Goal: Check status: Check status

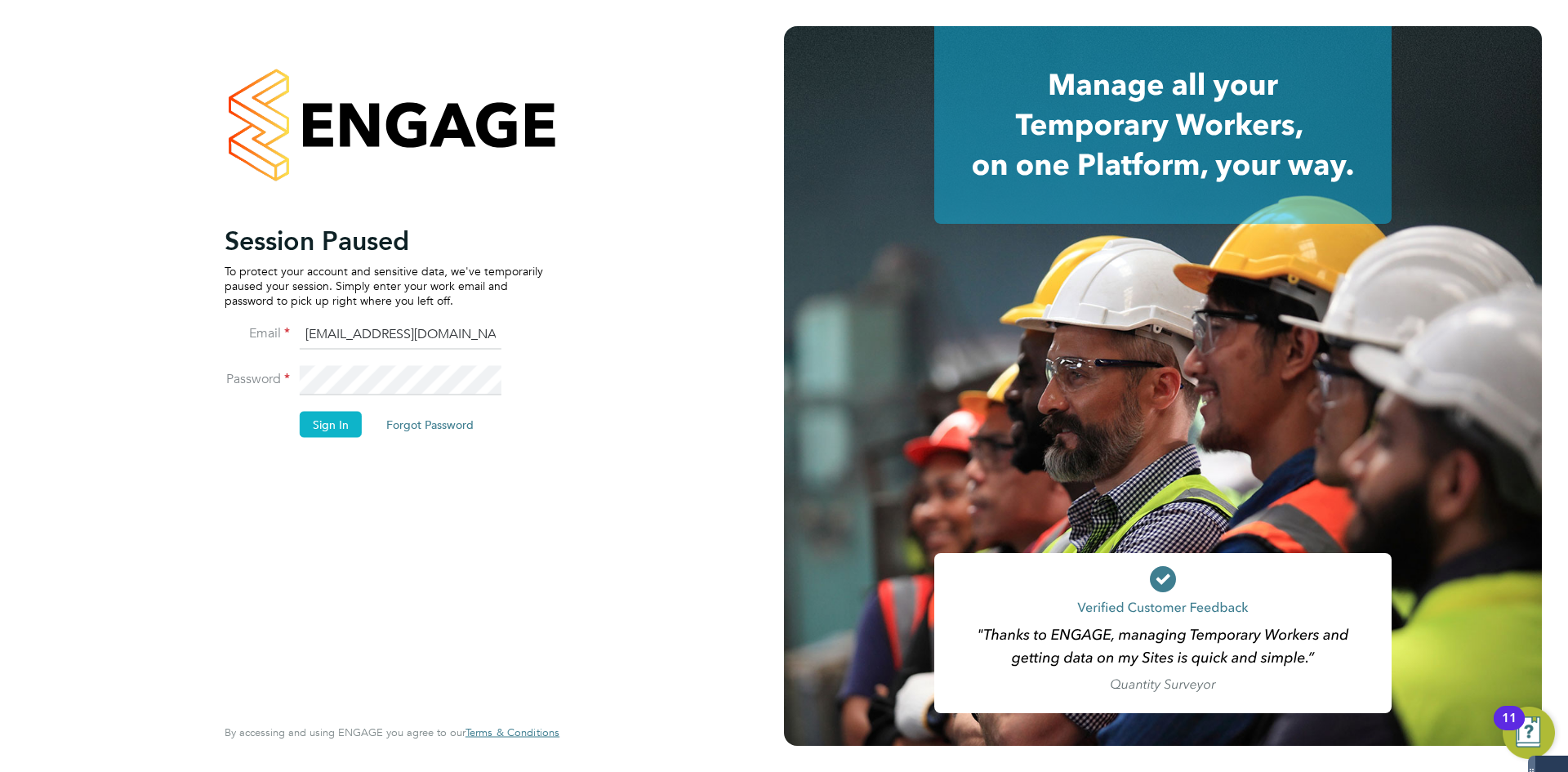
click at [413, 528] on div "Session Paused To protect your account and sensitive data, we've temporarily pa…" at bounding box center [383, 467] width 318 height 487
click at [333, 430] on button "Sign In" at bounding box center [330, 424] width 62 height 26
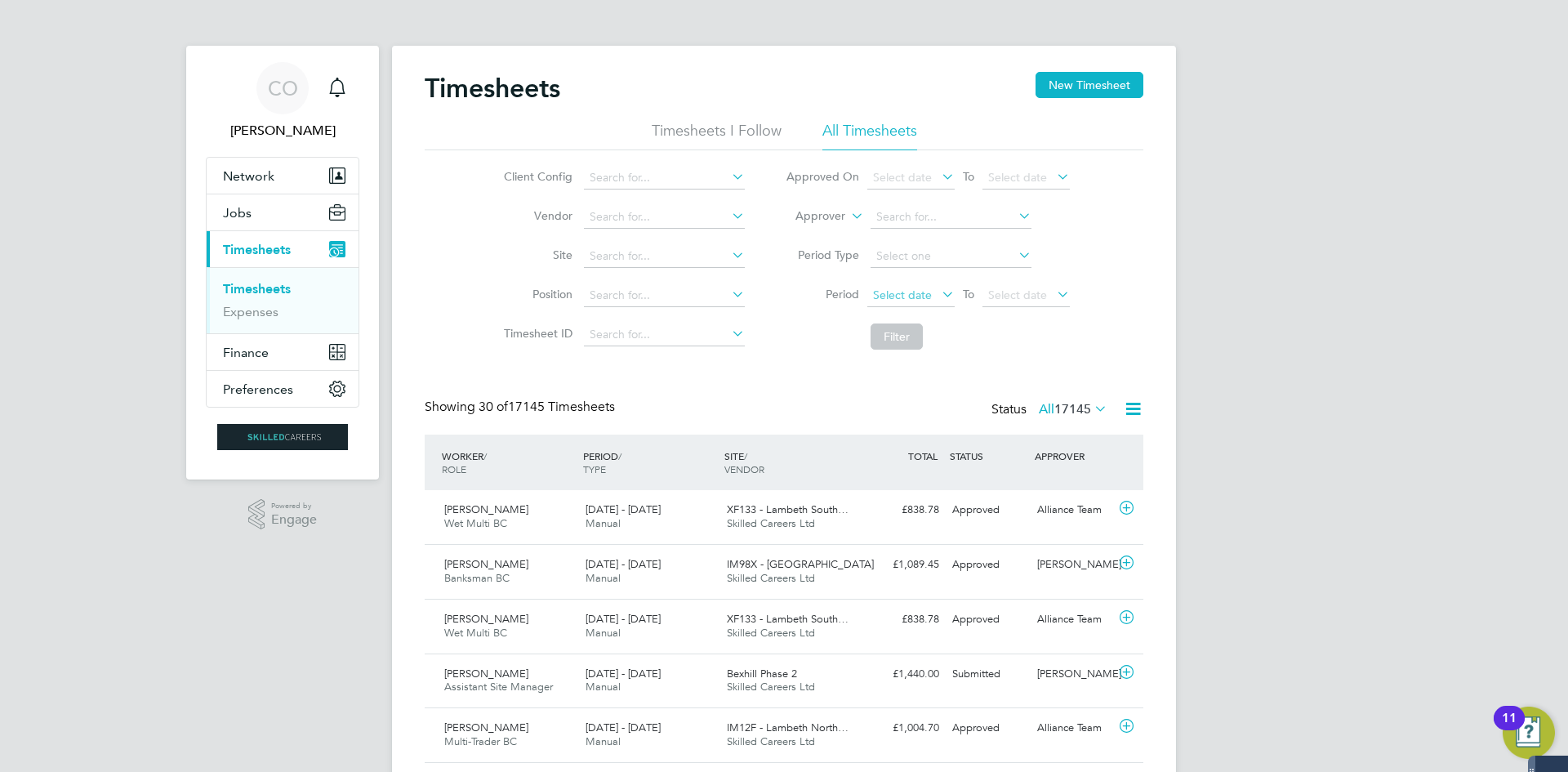
click at [933, 290] on span "Select date" at bounding box center [910, 296] width 87 height 22
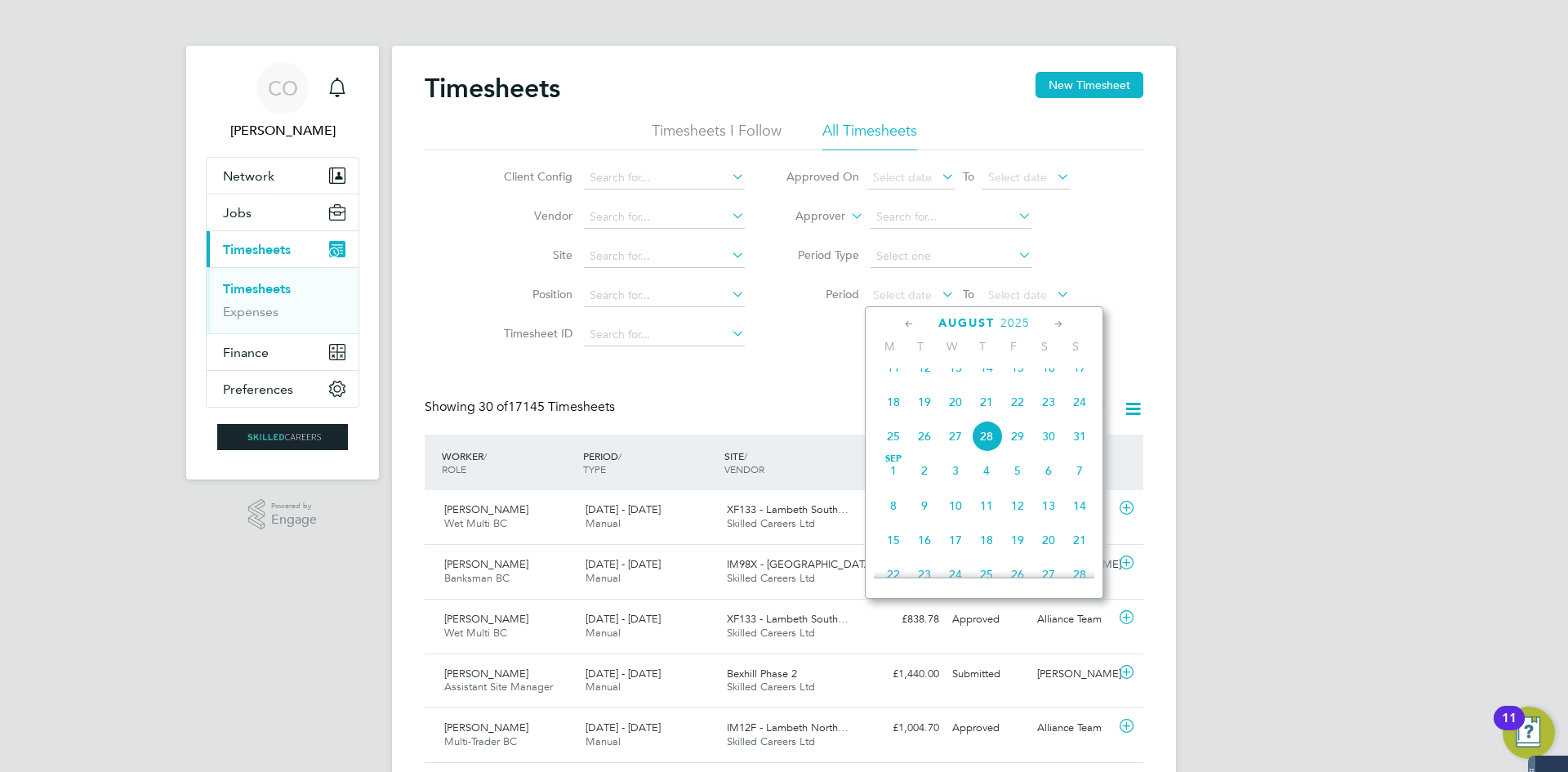
click at [897, 413] on span "18" at bounding box center [894, 402] width 31 height 31
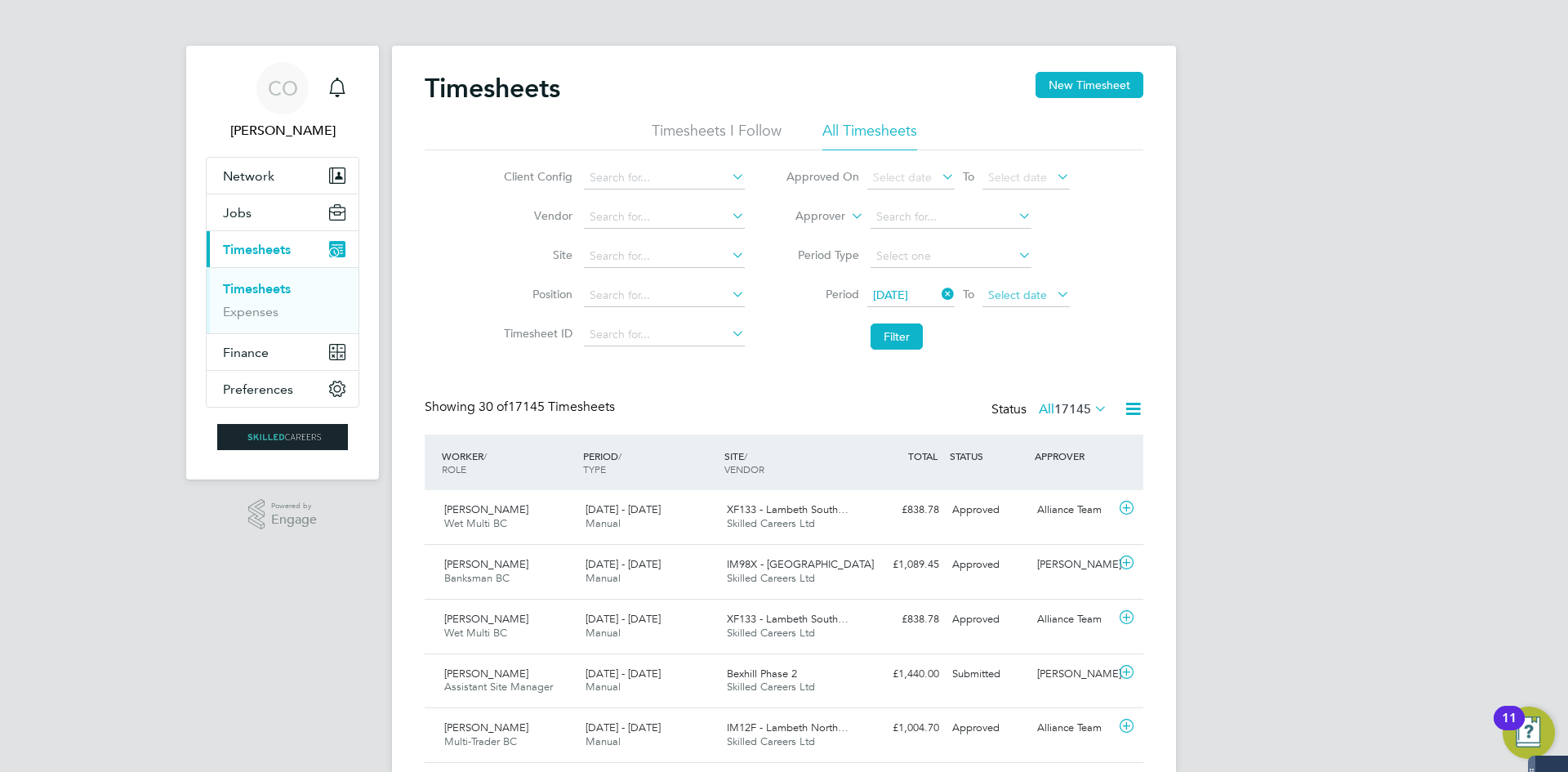
click at [1019, 285] on span "Select date" at bounding box center [1025, 296] width 87 height 22
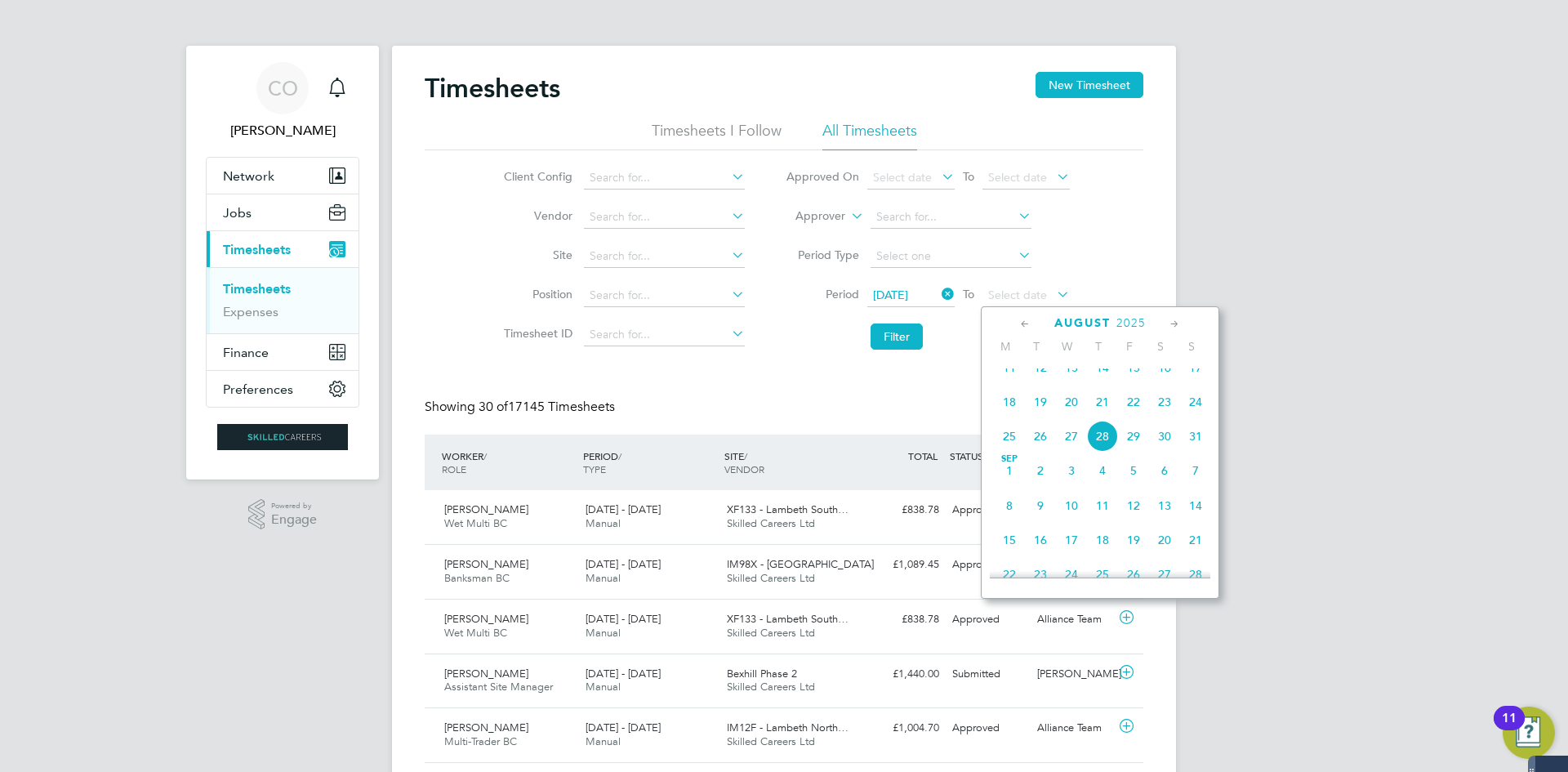
click at [1197, 412] on span "24" at bounding box center [1195, 402] width 31 height 31
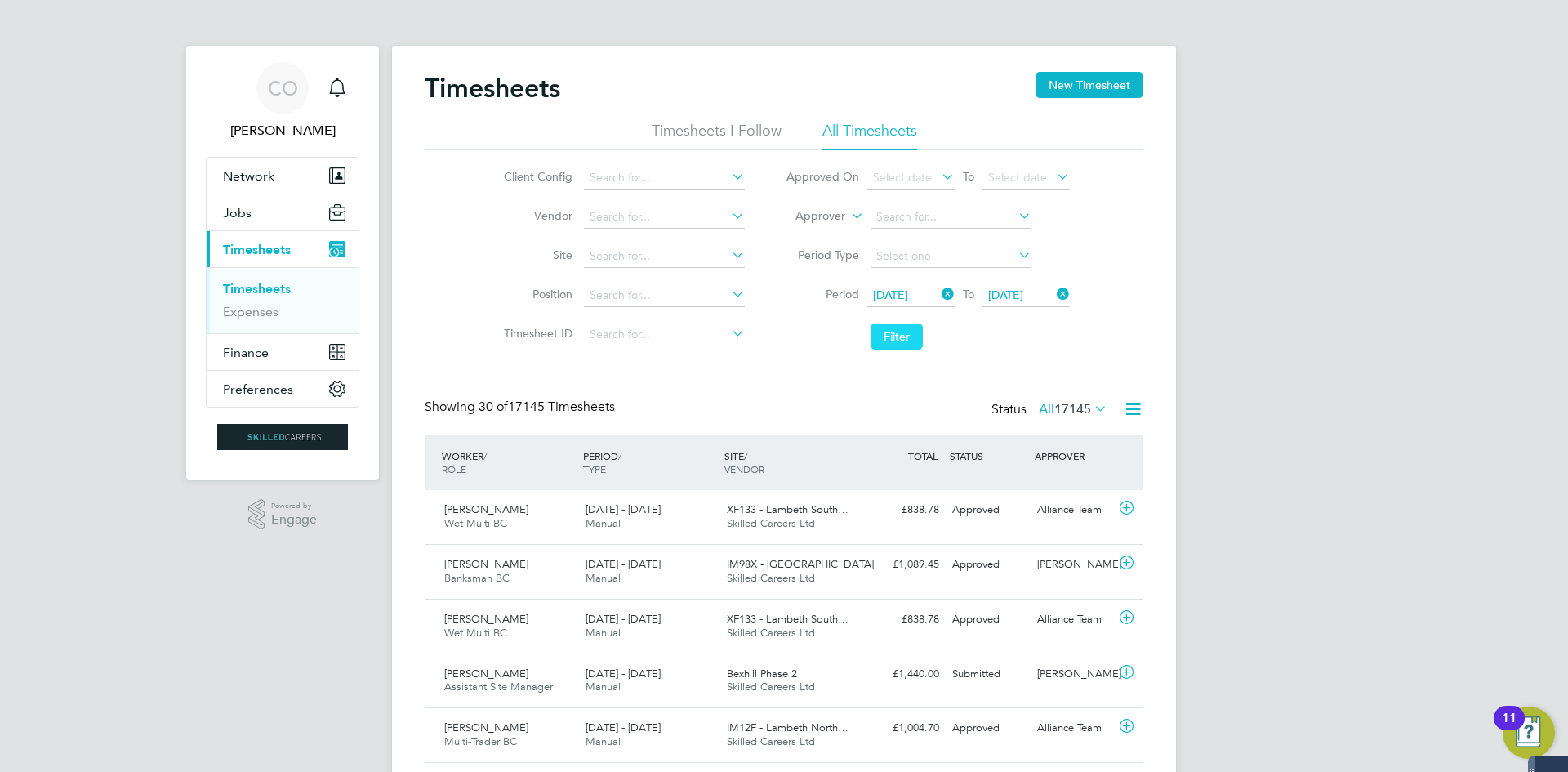
click at [895, 336] on button "Filter" at bounding box center [896, 336] width 53 height 26
click at [919, 217] on input at bounding box center [950, 217] width 160 height 23
type input "alice"
click at [1015, 210] on icon at bounding box center [1015, 216] width 0 height 23
click at [660, 177] on input at bounding box center [664, 178] width 160 height 23
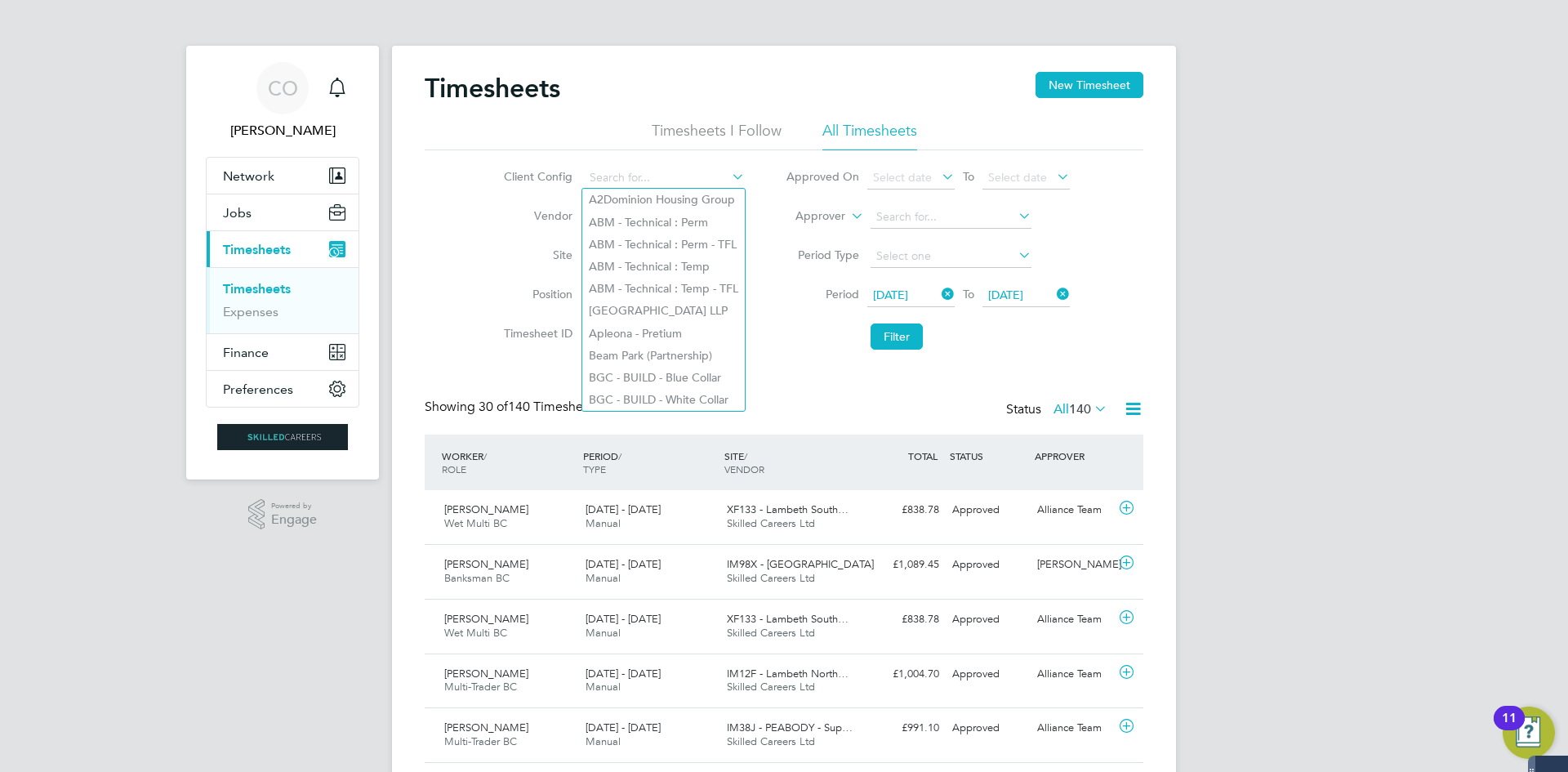
click at [525, 234] on li "Vendor" at bounding box center [622, 217] width 286 height 39
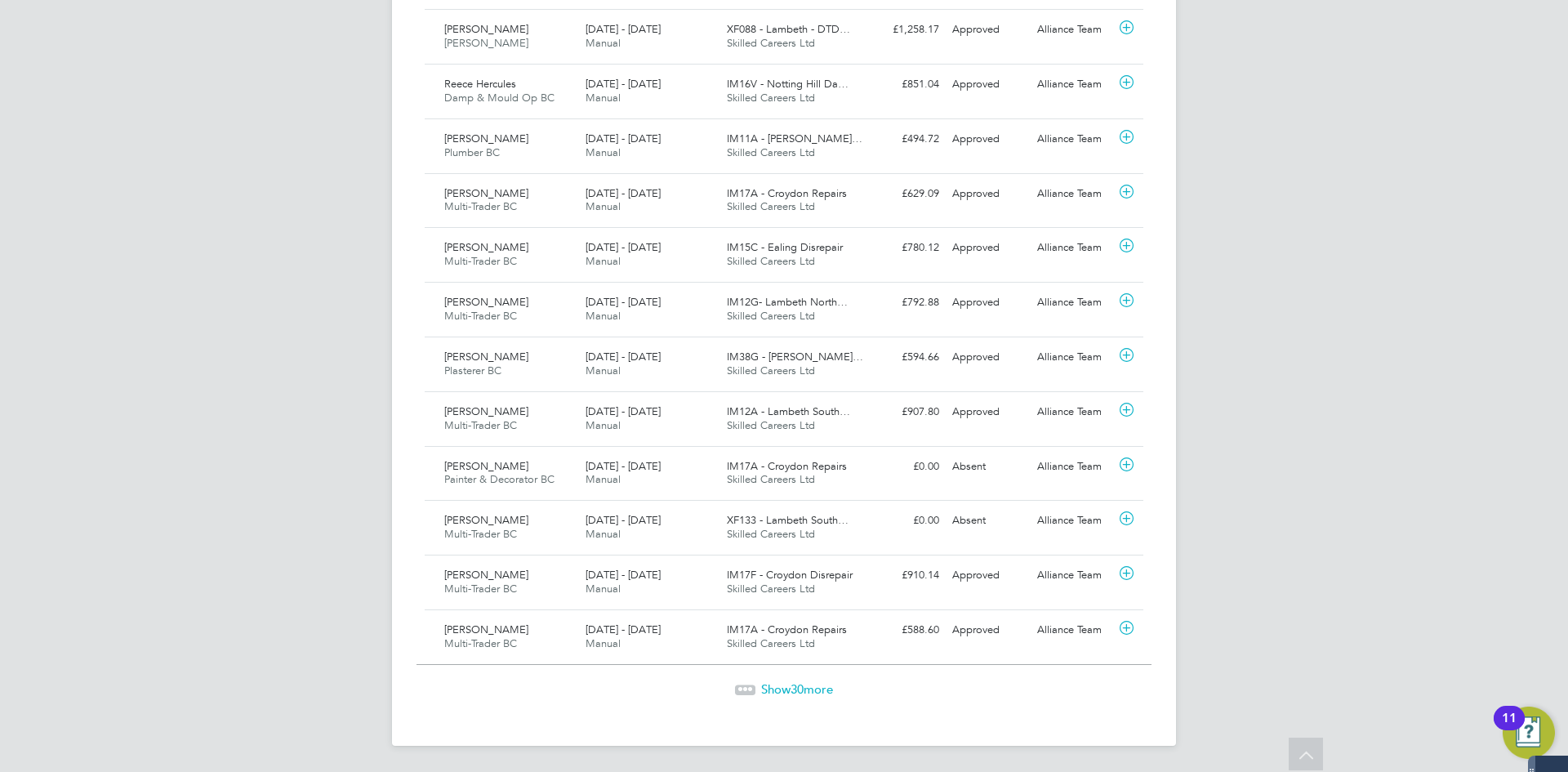
click at [788, 684] on span "Show 30 more" at bounding box center [796, 689] width 72 height 16
click at [784, 689] on span "Show 30 more" at bounding box center [796, 689] width 72 height 16
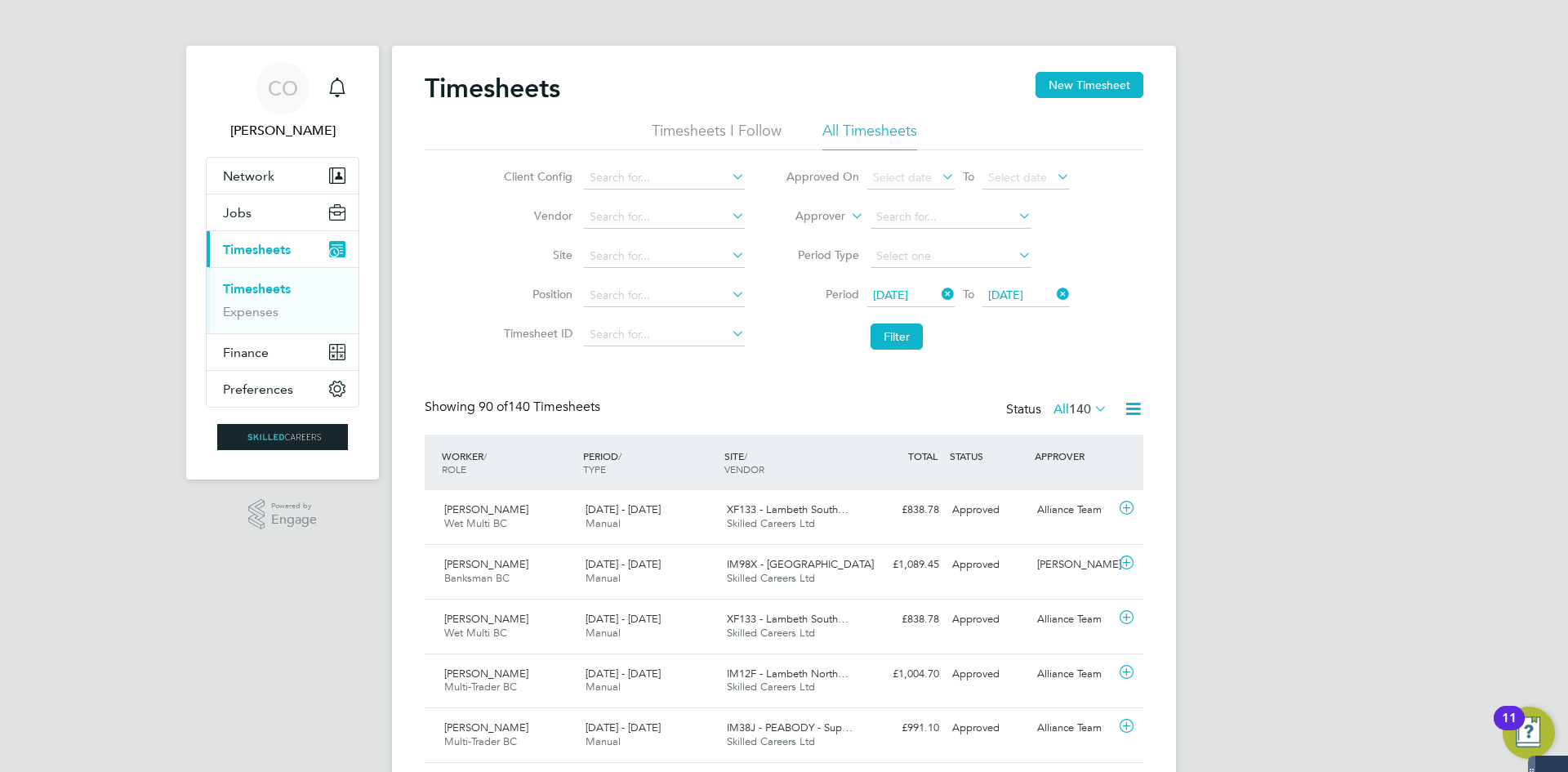
click at [708, 132] on li "Timesheets I Follow" at bounding box center [716, 135] width 130 height 29
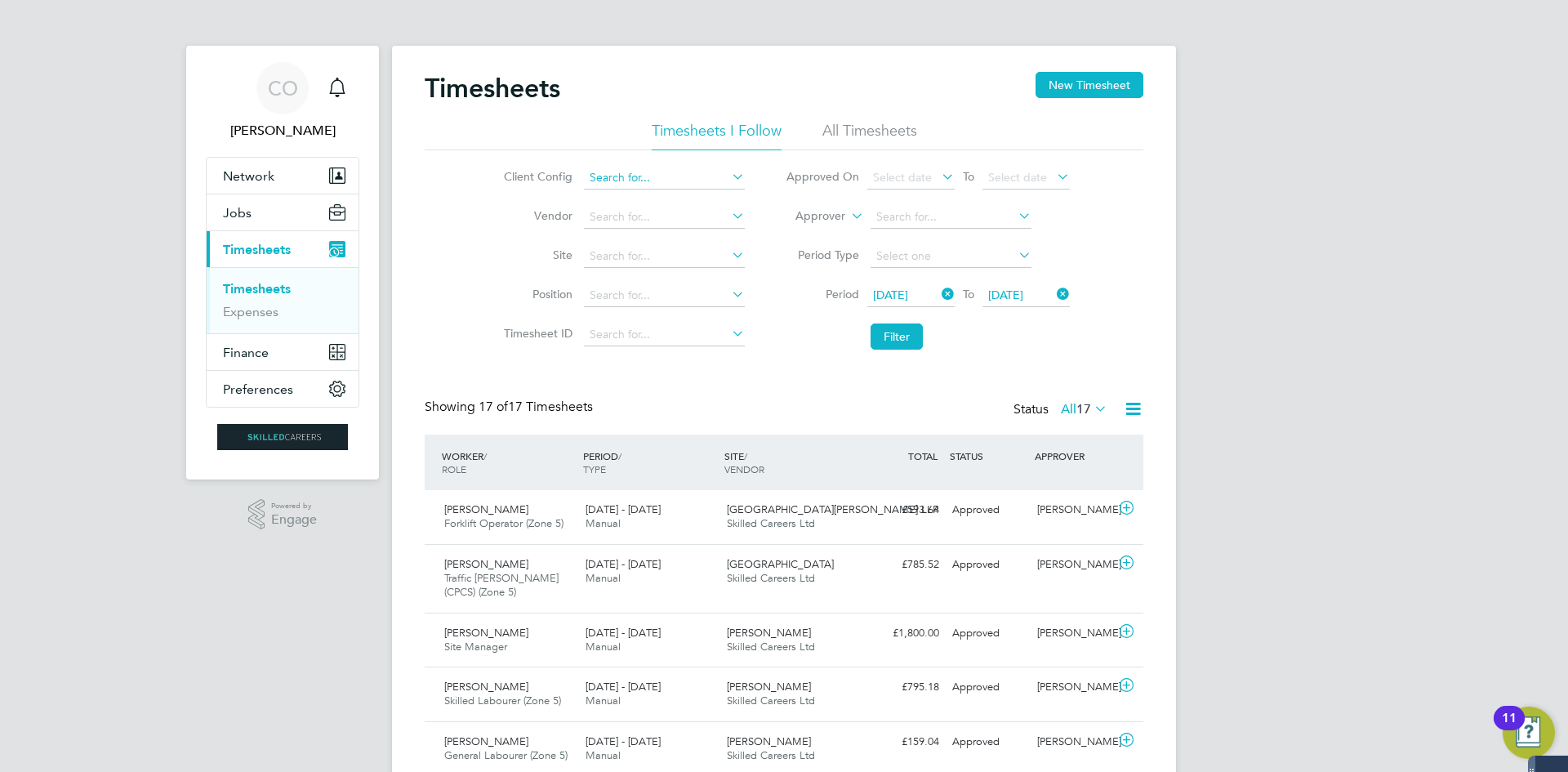
click at [681, 178] on input at bounding box center [664, 178] width 160 height 23
type input "a"
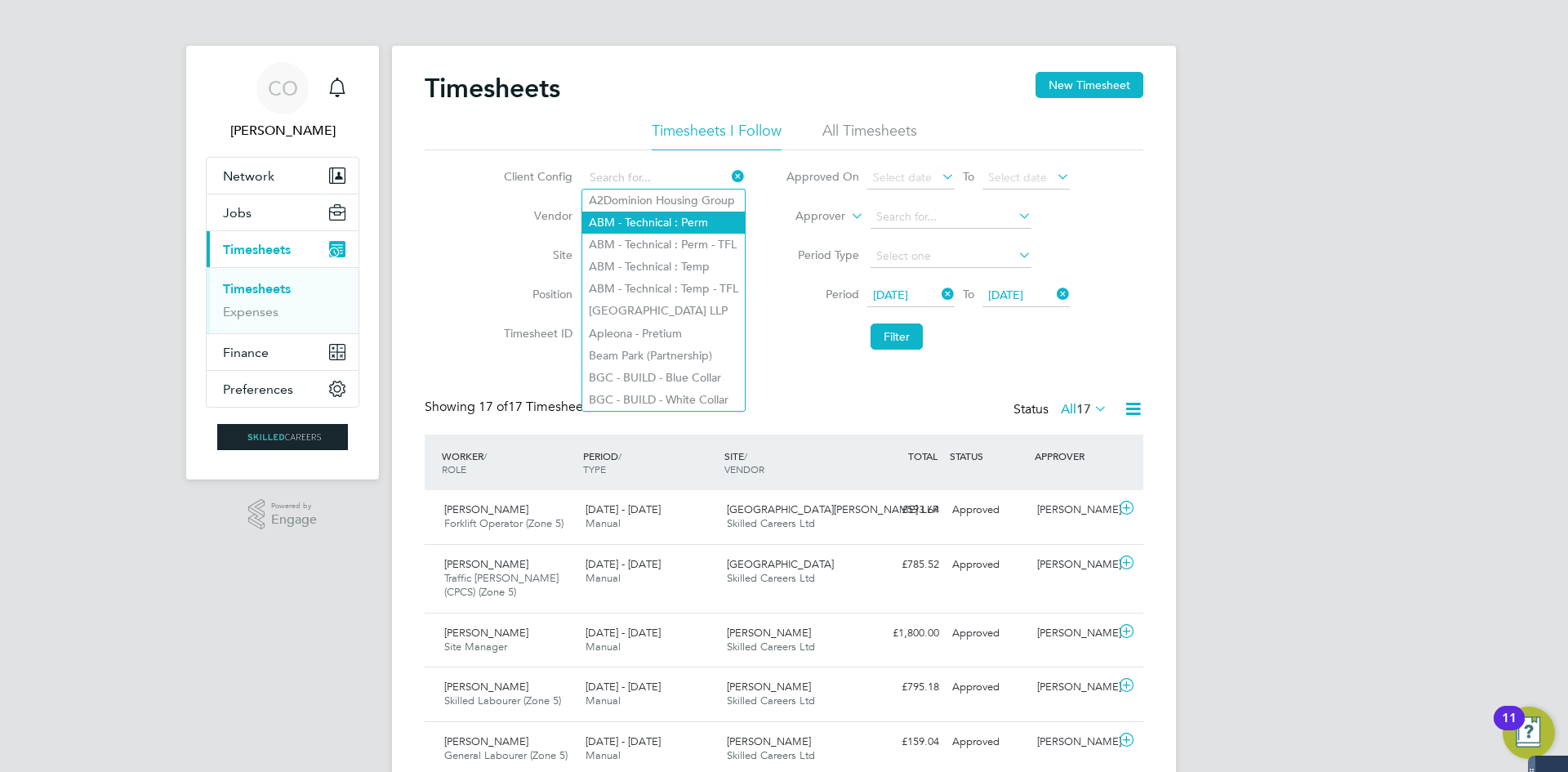
drag, startPoint x: 555, startPoint y: 254, endPoint x: 582, endPoint y: 224, distance: 40.4
click at [555, 253] on label "Site" at bounding box center [535, 254] width 73 height 15
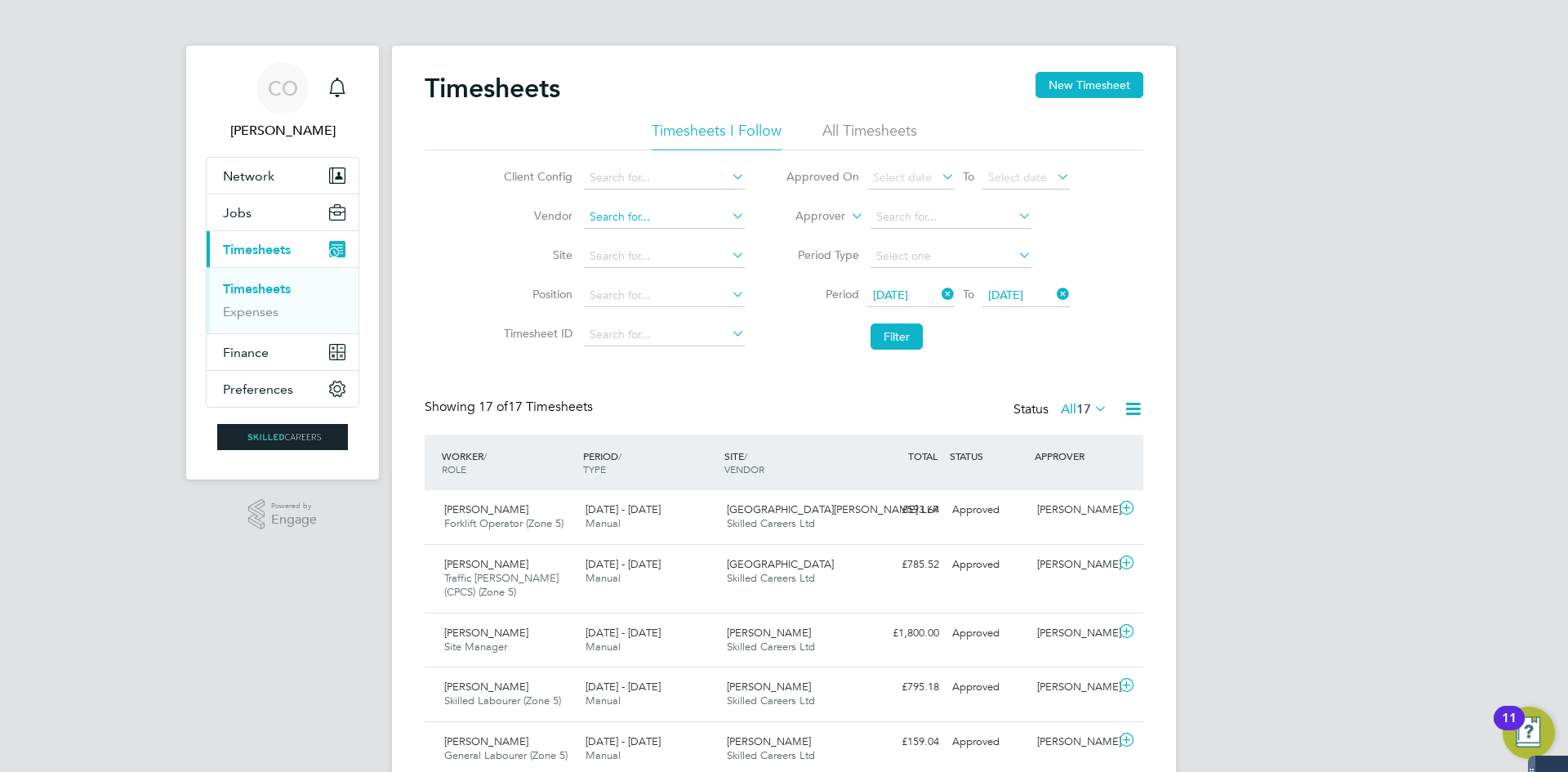
click at [603, 217] on input at bounding box center [664, 217] width 160 height 23
type input "all"
click at [728, 209] on icon at bounding box center [728, 216] width 0 height 23
click at [629, 257] on input at bounding box center [664, 256] width 160 height 23
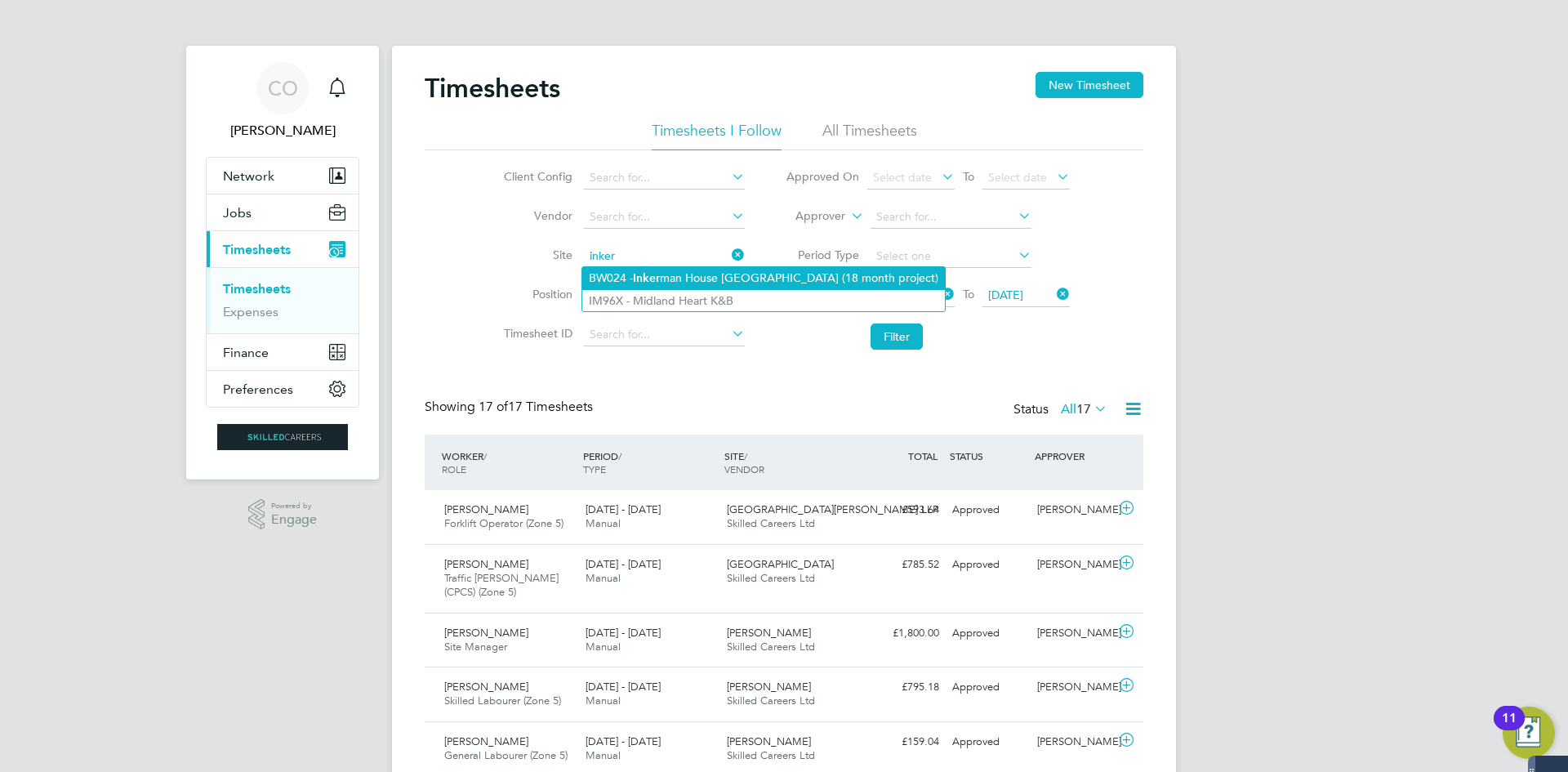
click at [649, 274] on b "Inker" at bounding box center [646, 278] width 27 height 14
type input "BW024 - [GEOGRAPHIC_DATA] (18 month project)"
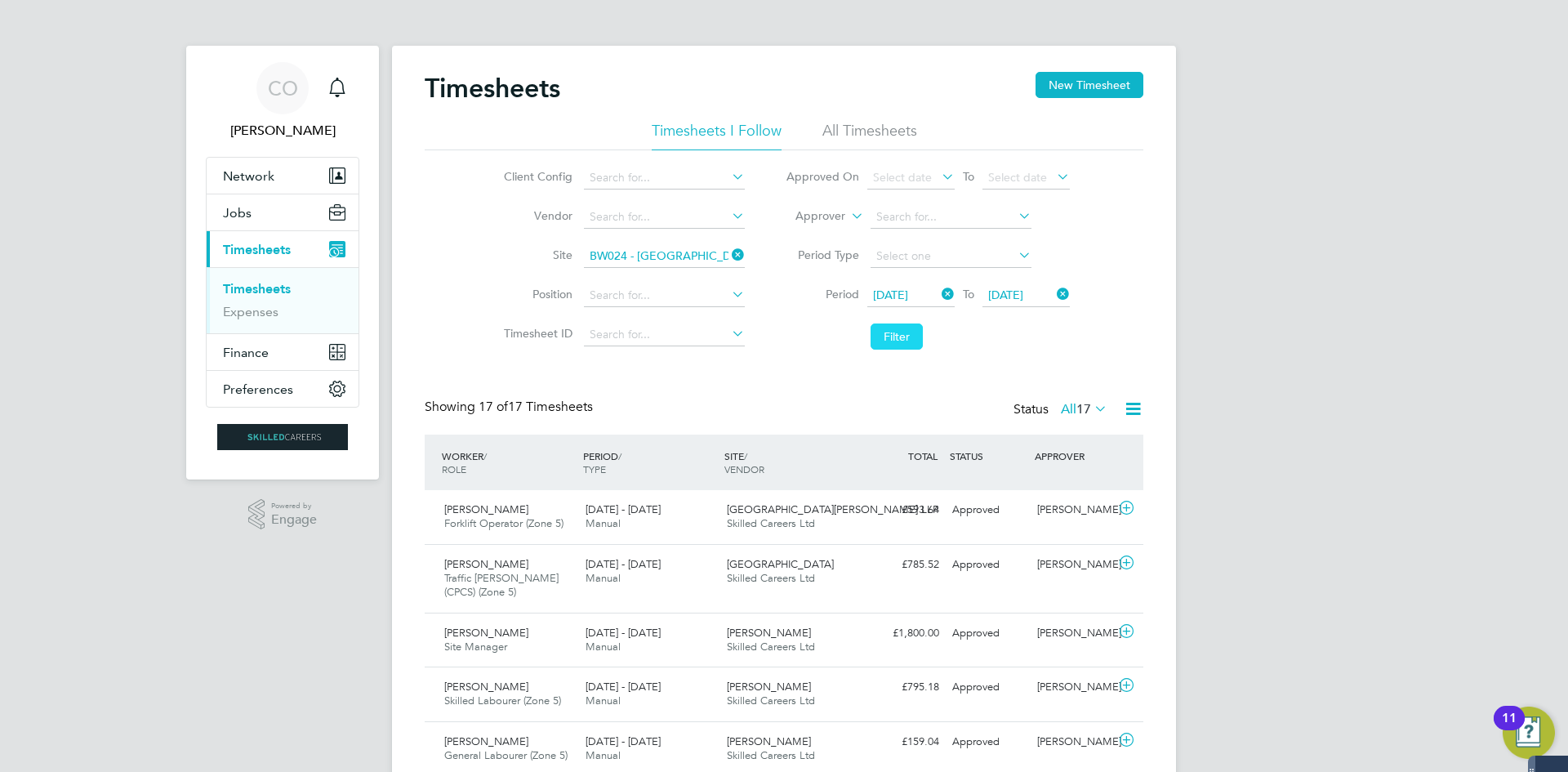
click at [909, 332] on button "Filter" at bounding box center [896, 336] width 53 height 26
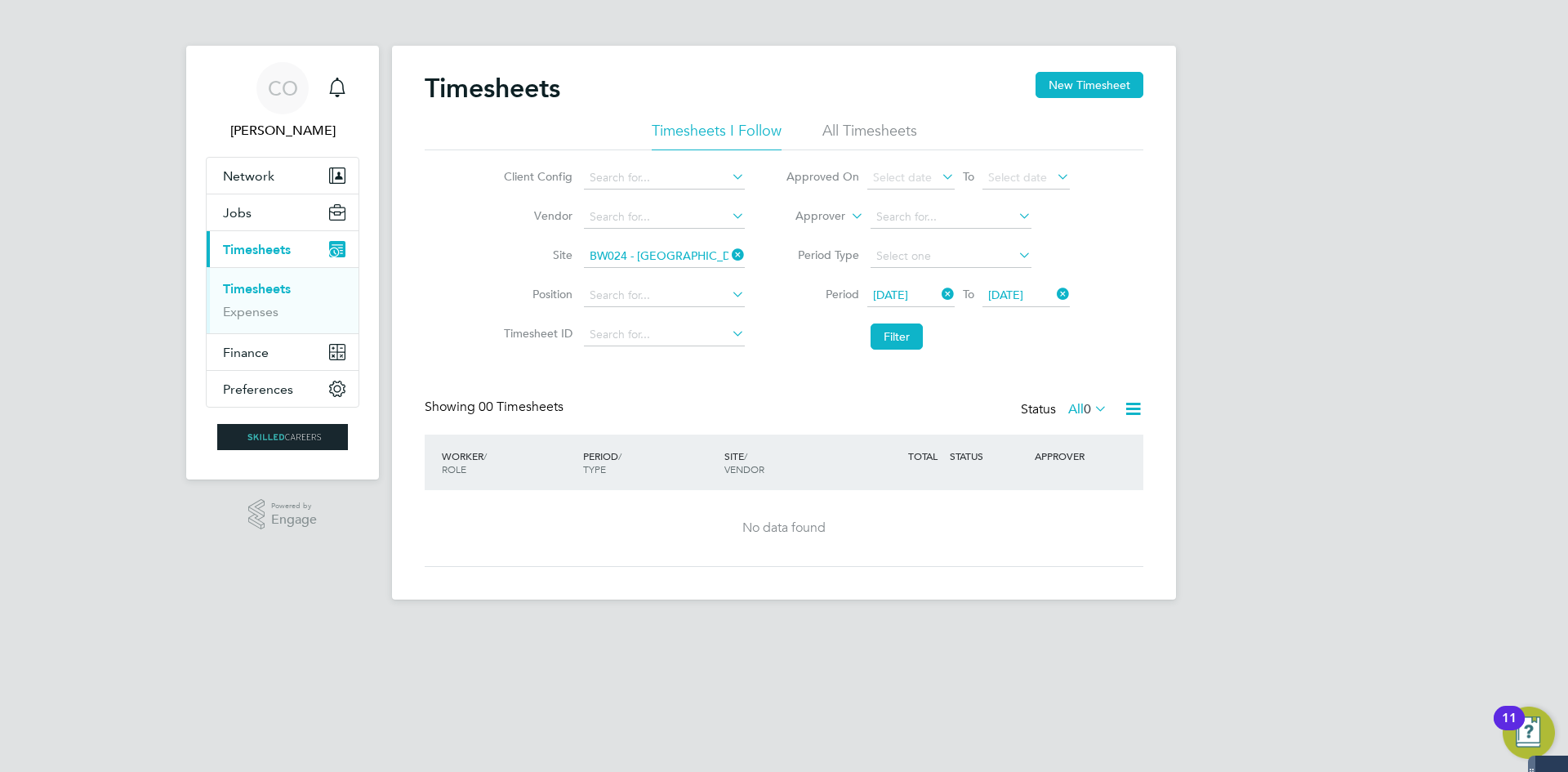
click at [870, 131] on li "All Timesheets" at bounding box center [869, 135] width 95 height 29
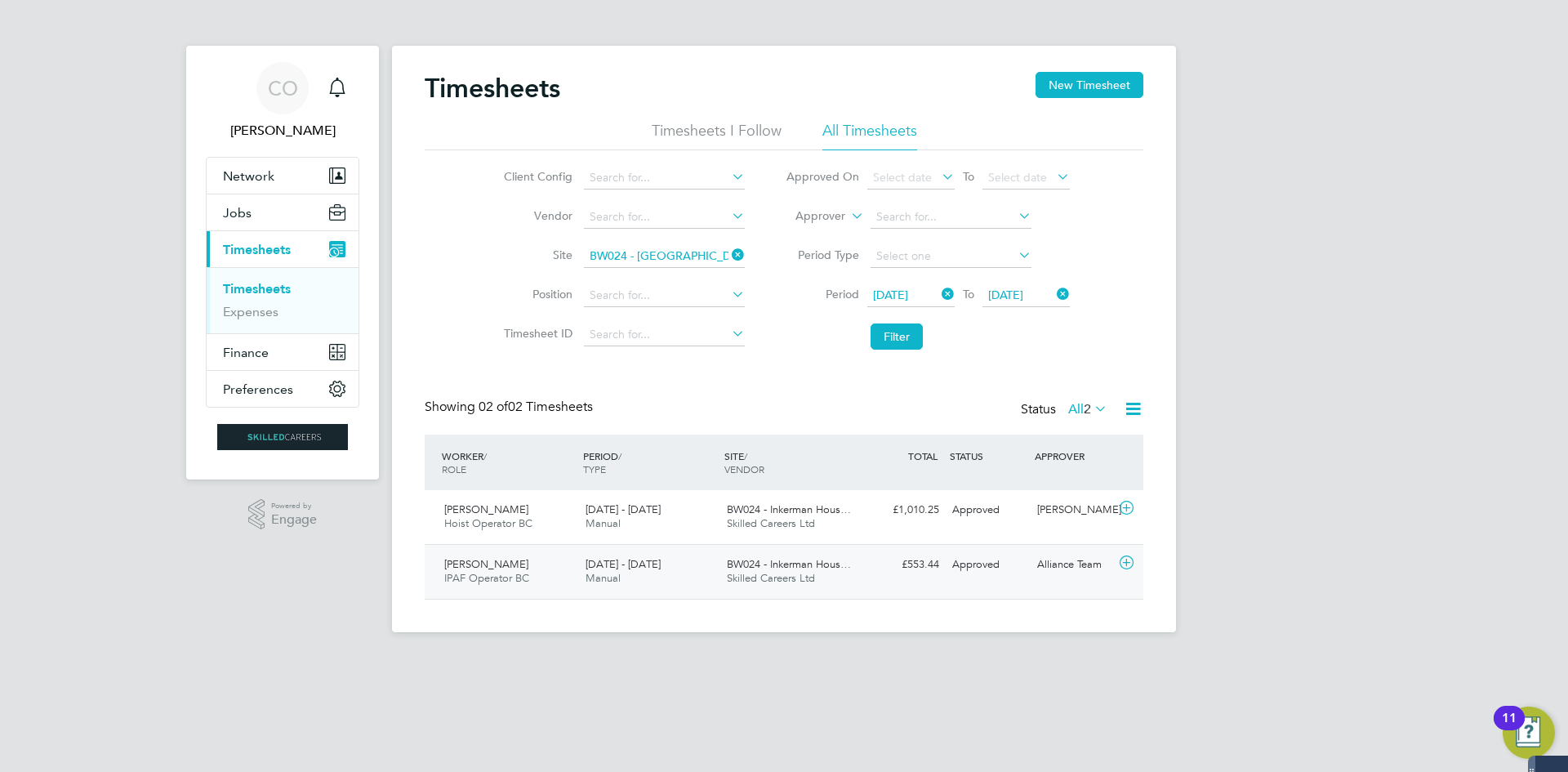
click at [516, 572] on span "IPAF Operator BC" at bounding box center [486, 578] width 85 height 14
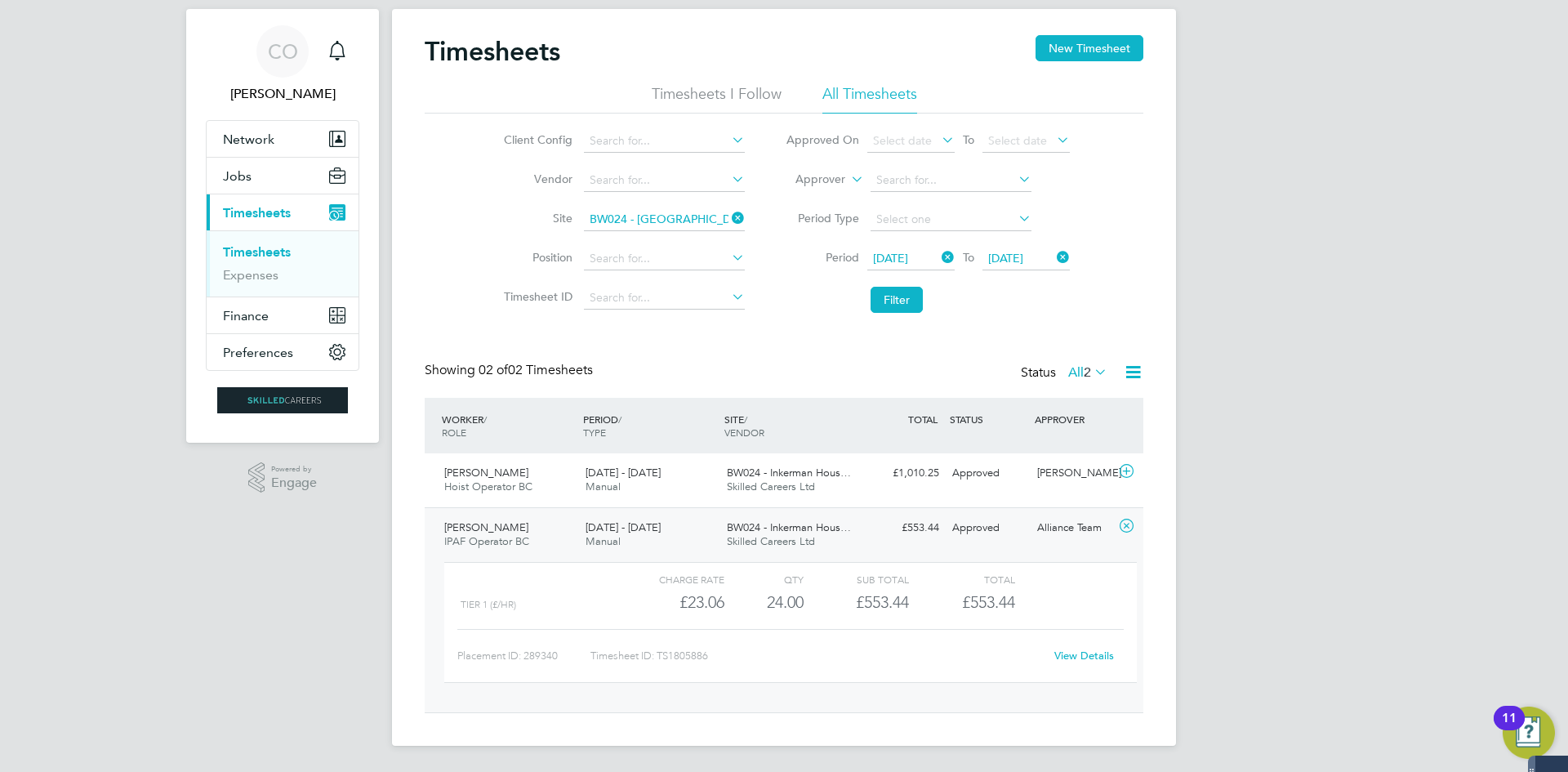
click at [481, 519] on div "Kieran Edwards IPAF Operator BC 16 - 22 Aug 2025" at bounding box center [508, 534] width 141 height 41
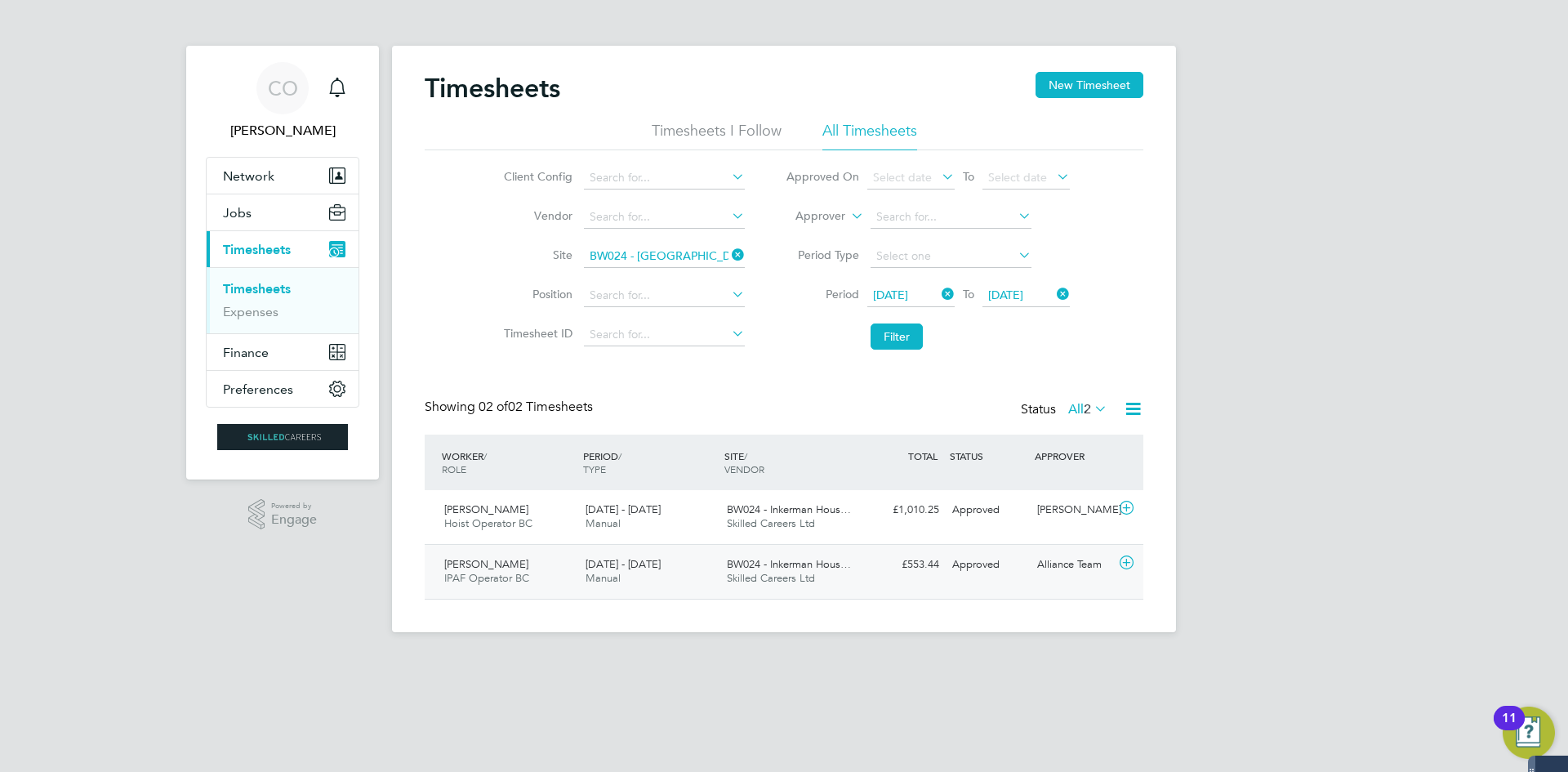
click at [597, 551] on div "16 - 22 Aug 2025 Manual" at bounding box center [649, 571] width 141 height 41
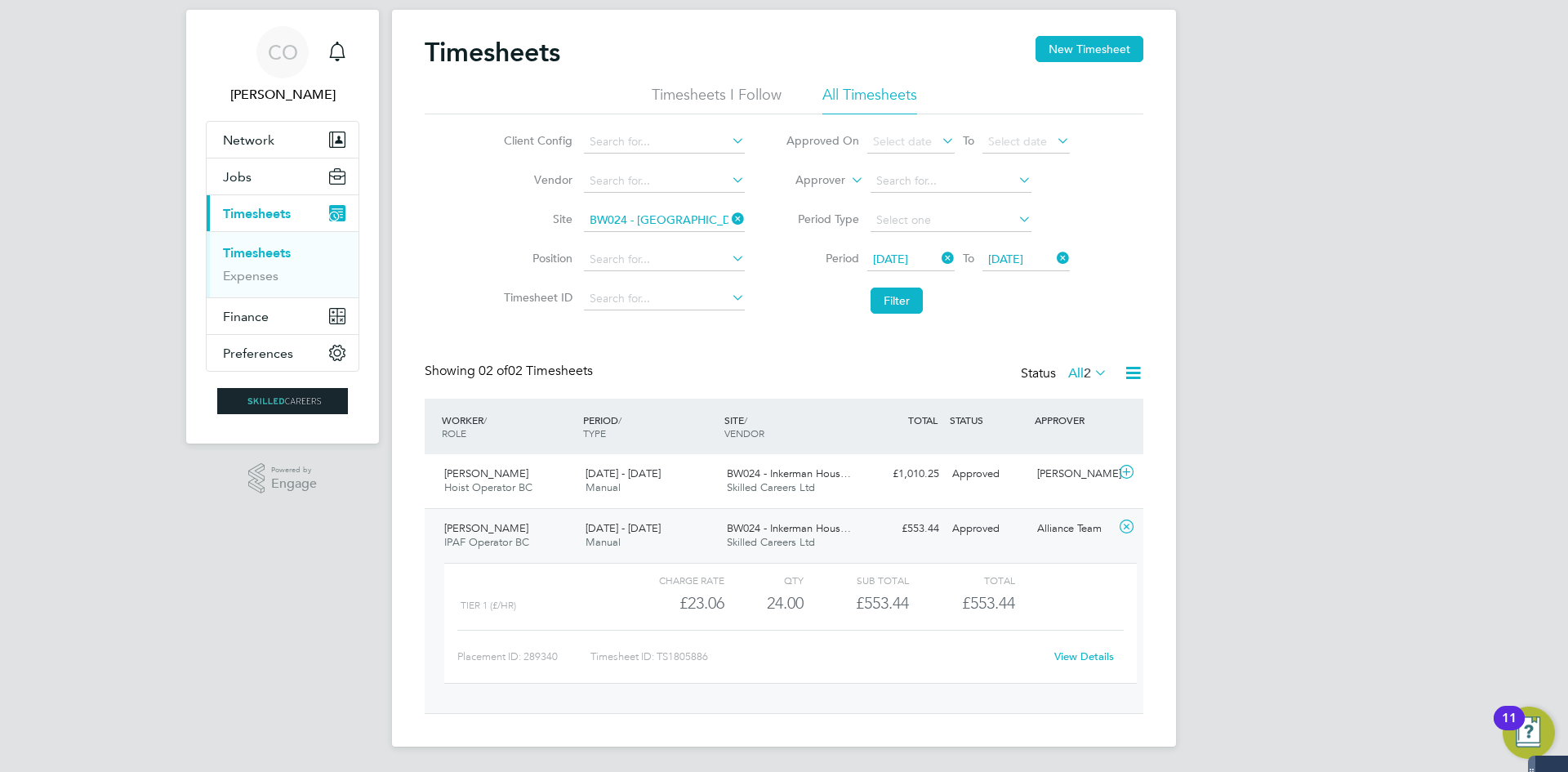
scroll to position [37, 0]
click at [1066, 658] on link "View Details" at bounding box center [1083, 656] width 60 height 14
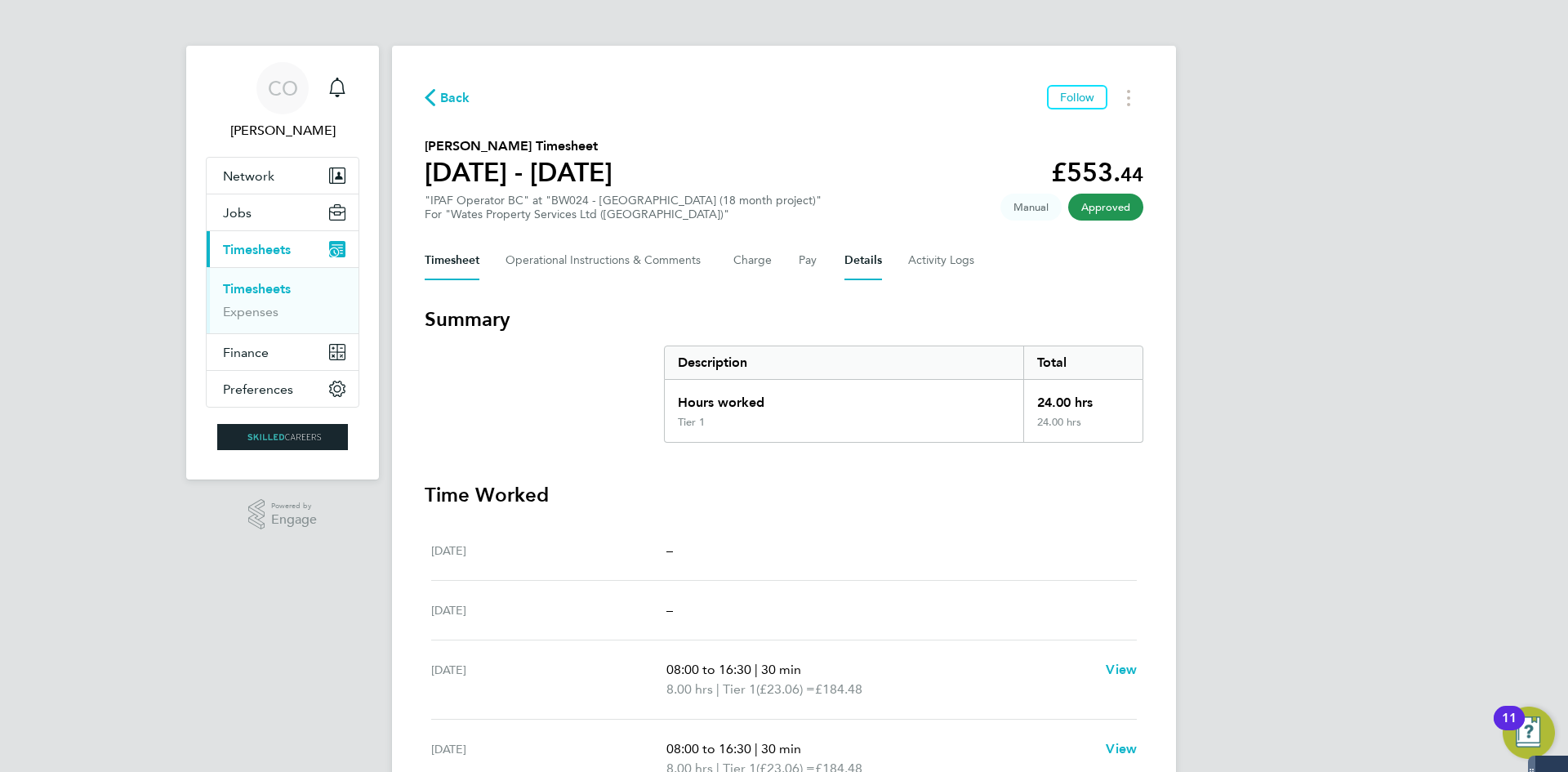
click at [852, 255] on button "Details" at bounding box center [863, 260] width 38 height 39
